Goal: Transaction & Acquisition: Download file/media

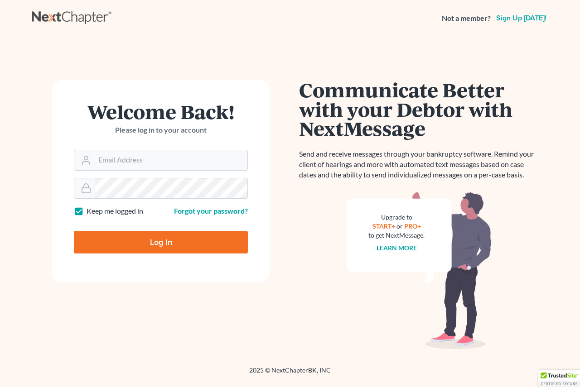
type input "sthomas@313965bank.com"
click at [184, 248] on input "Log In" at bounding box center [161, 242] width 174 height 23
type input "Thinking..."
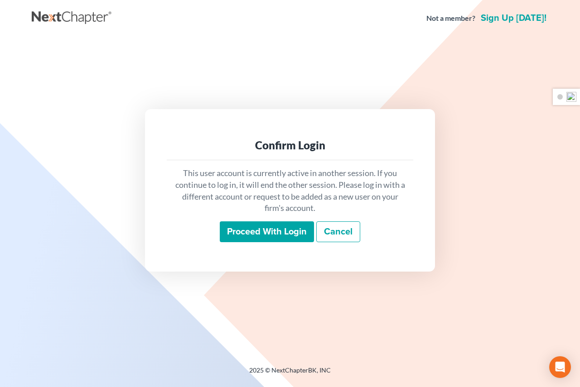
click at [296, 229] on input "Proceed with login" at bounding box center [267, 232] width 94 height 21
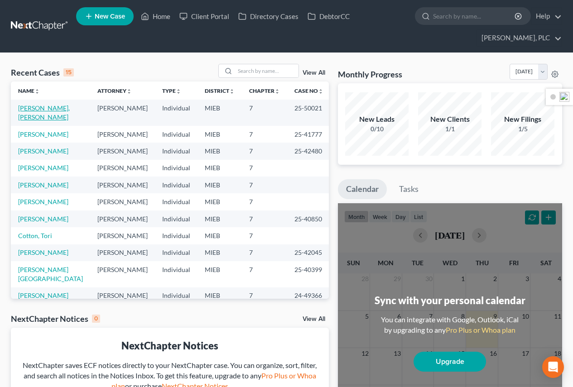
scroll to position [11307, 0]
click at [29, 107] on link "[PERSON_NAME], [PERSON_NAME]" at bounding box center [44, 112] width 52 height 17
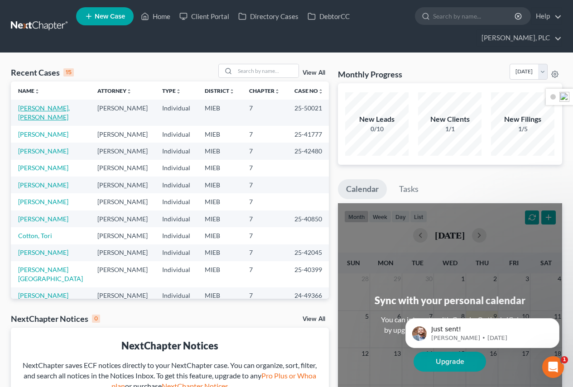
select select "6"
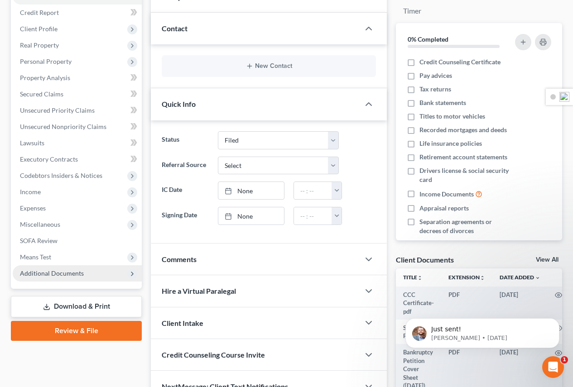
scroll to position [136, 0]
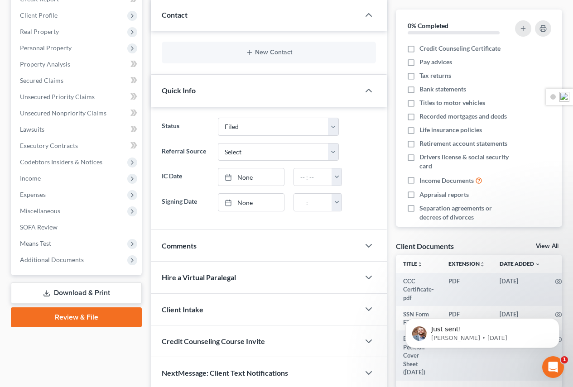
click at [93, 295] on link "Download & Print" at bounding box center [76, 293] width 131 height 21
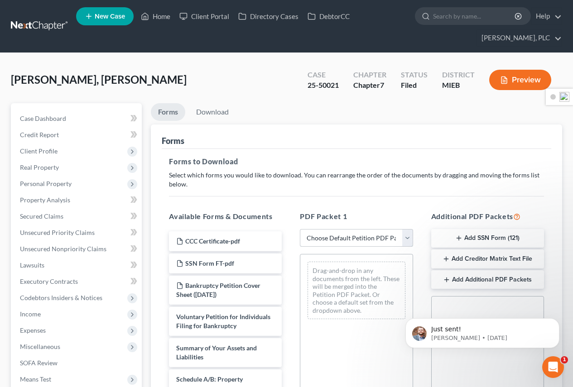
click at [407, 238] on select "Choose Default Petition PDF Packet Complete Bankruptcy Petition (all forms and …" at bounding box center [356, 238] width 113 height 18
click at [409, 207] on div "PDF Packet 1 Choose Default Petition PDF Packet Complete Bankruptcy Petition (a…" at bounding box center [356, 357] width 131 height 307
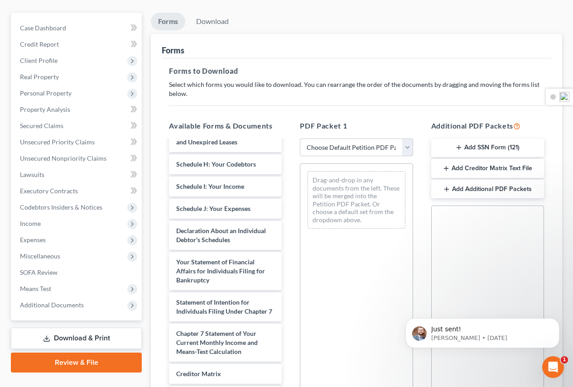
scroll to position [317, 0]
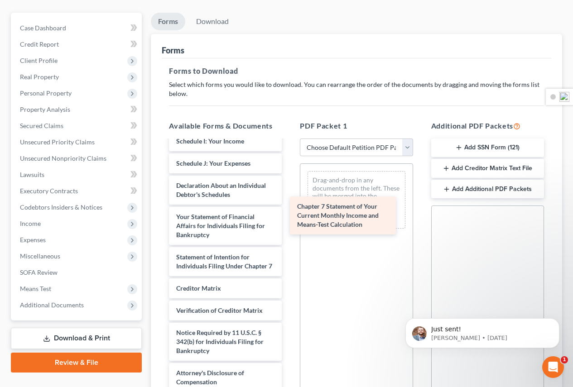
drag, startPoint x: 224, startPoint y: 326, endPoint x: 346, endPoint y: 213, distance: 166.1
click at [289, 213] on div "Chapter 7 Statement of Your Current Monthly Income and Means-Test Calculation C…" at bounding box center [225, 108] width 127 height 569
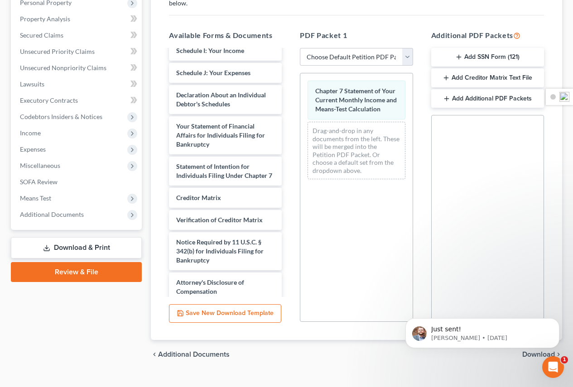
scroll to position [198, 0]
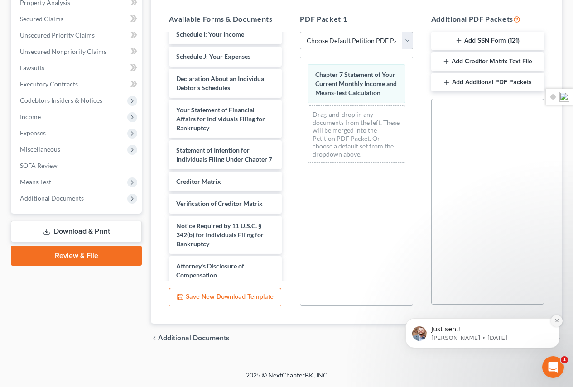
click at [556, 321] on icon "Dismiss notification" at bounding box center [557, 320] width 5 height 5
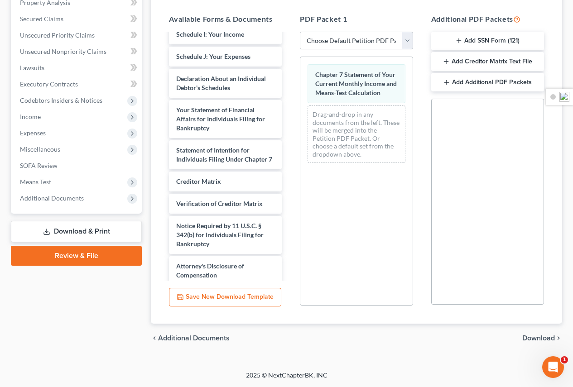
click at [541, 338] on span "Download" at bounding box center [538, 338] width 33 height 7
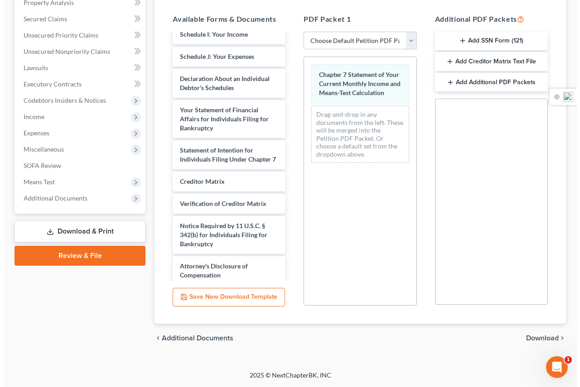
scroll to position [111, 0]
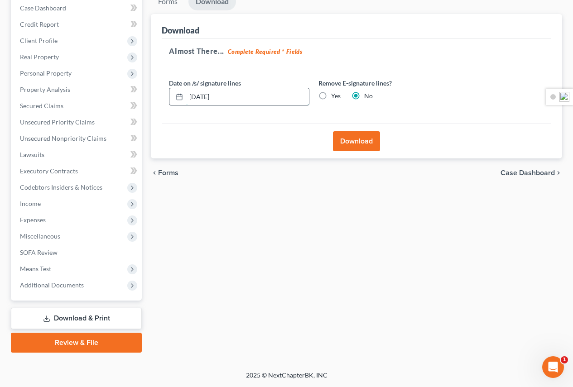
click at [254, 96] on input "[DATE]" at bounding box center [247, 96] width 123 height 17
click at [178, 93] on icon at bounding box center [179, 96] width 7 height 7
click at [266, 251] on div "Forms Download Forms Forms to Download Select which forms you would like to dow…" at bounding box center [356, 173] width 420 height 360
click at [176, 92] on div at bounding box center [177, 96] width 17 height 17
type textarea "/"
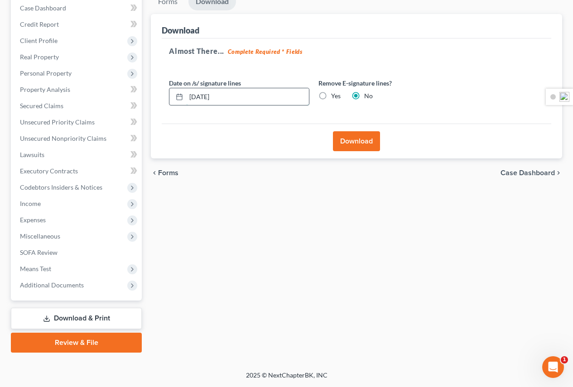
click at [199, 92] on input "[DATE]" at bounding box center [247, 96] width 123 height 17
drag, startPoint x: 224, startPoint y: 97, endPoint x: 129, endPoint y: 101, distance: 95.2
click at [129, 101] on div "Petition Navigation Case Dashboard Payments Invoices Payments Payments Credit R…" at bounding box center [286, 173] width 560 height 360
type input "[DATE]"
click at [362, 146] on button "Download" at bounding box center [356, 141] width 47 height 20
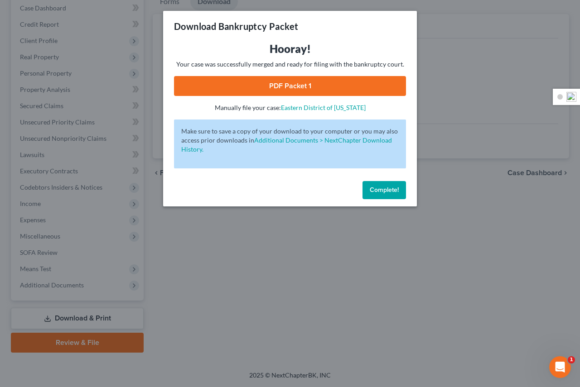
click at [318, 84] on link "PDF Packet 1" at bounding box center [290, 86] width 232 height 20
